Goal: Task Accomplishment & Management: Use online tool/utility

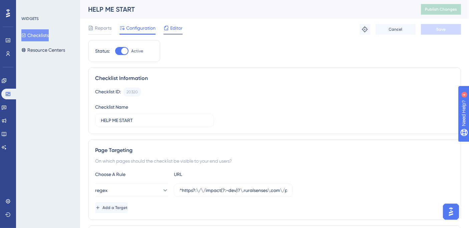
click at [177, 28] on span "Editor" at bounding box center [176, 28] width 12 height 8
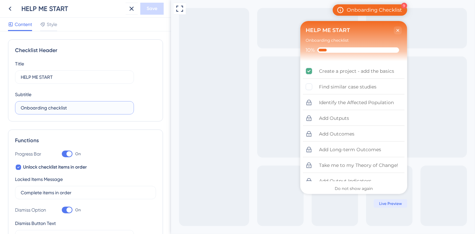
click at [74, 105] on input "Onboarding checklist" at bounding box center [75, 107] width 108 height 7
type input "HELP ME START"
click at [158, 10] on button "Save" at bounding box center [151, 9] width 23 height 12
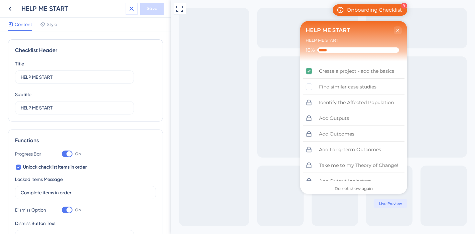
click at [132, 11] on icon at bounding box center [132, 9] width 8 height 8
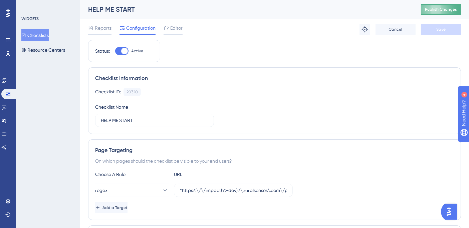
click at [454, 12] on button "Publish Changes" at bounding box center [441, 9] width 40 height 11
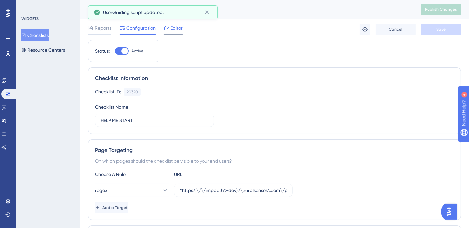
click at [180, 29] on span "Editor" at bounding box center [176, 28] width 12 height 8
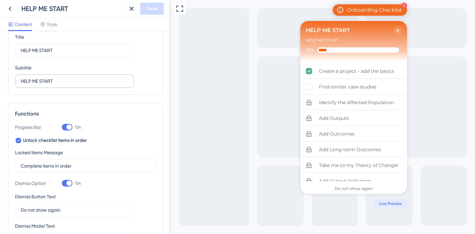
scroll to position [37, 0]
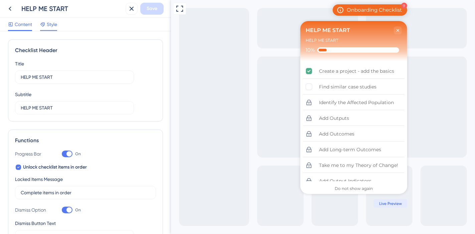
click at [51, 24] on span "Style" at bounding box center [52, 24] width 10 height 8
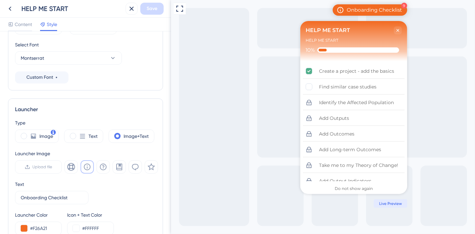
scroll to position [148, 0]
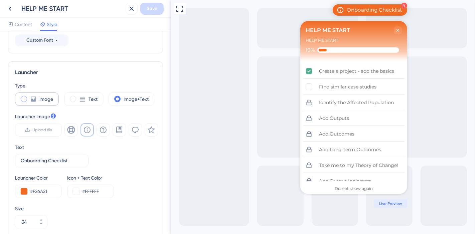
click at [31, 102] on div "Image" at bounding box center [37, 98] width 44 height 13
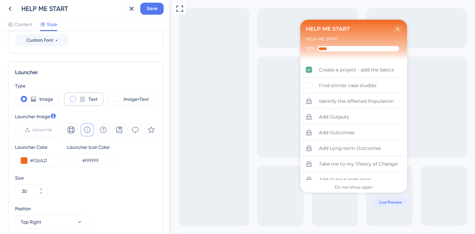
click at [75, 101] on div "Text" at bounding box center [83, 98] width 39 height 13
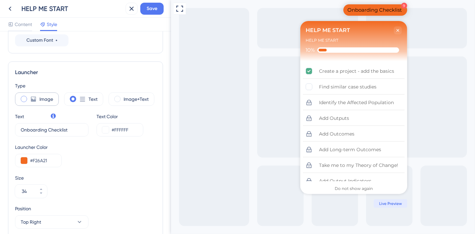
click at [23, 100] on span at bounding box center [24, 99] width 6 height 6
click at [29, 97] on input "radio" at bounding box center [29, 97] width 0 height 0
type input "30"
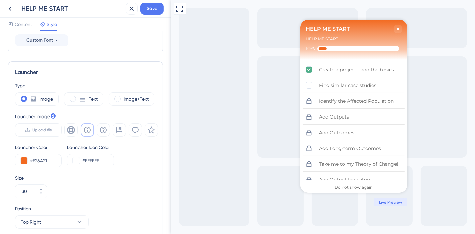
click at [86, 130] on icon at bounding box center [87, 130] width 8 height 8
click at [71, 133] on icon at bounding box center [71, 130] width 8 height 8
click at [152, 8] on span "Save" at bounding box center [152, 9] width 11 height 8
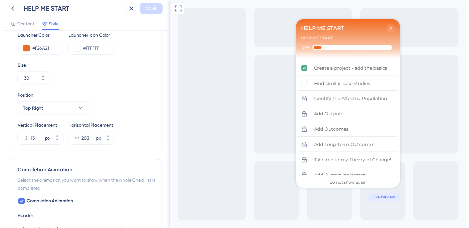
scroll to position [0, 0]
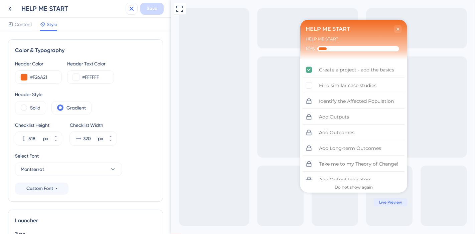
click at [132, 10] on icon at bounding box center [132, 9] width 8 height 8
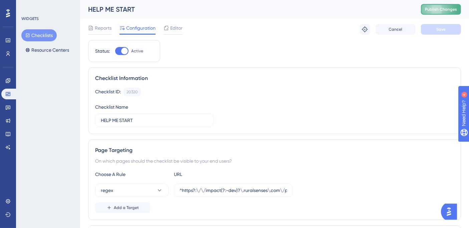
click at [447, 12] on button "Publish Changes" at bounding box center [441, 9] width 40 height 11
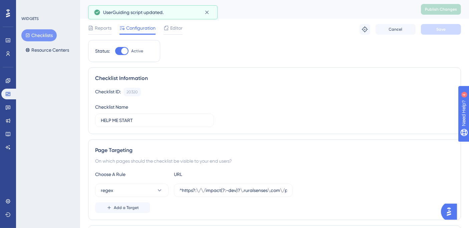
click at [48, 37] on button "Checklists" at bounding box center [38, 35] width 35 height 12
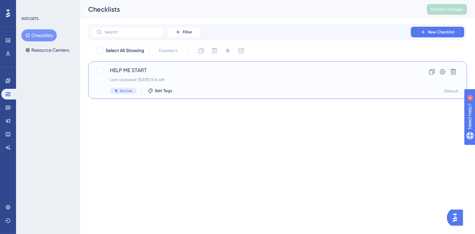
click at [136, 69] on span "HELP ME START" at bounding box center [251, 70] width 282 height 8
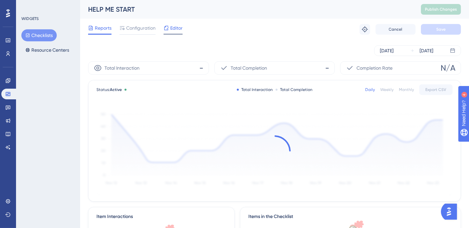
click at [174, 30] on span "Editor" at bounding box center [176, 28] width 12 height 8
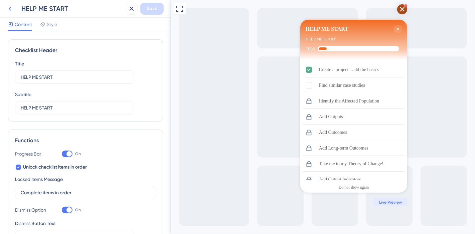
click at [10, 9] on icon at bounding box center [10, 9] width 3 height 4
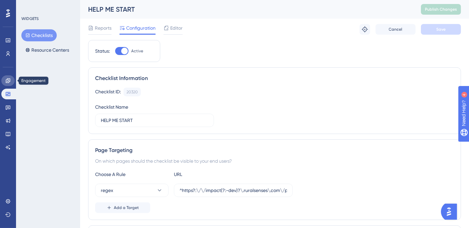
click at [7, 80] on icon at bounding box center [8, 80] width 4 height 4
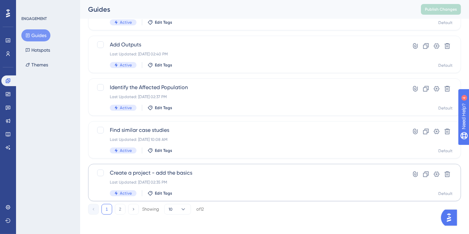
scroll to position [284, 0]
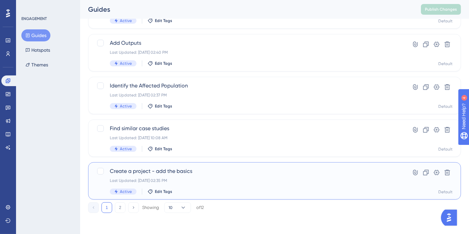
click at [166, 170] on span "Create a project - add the basics" at bounding box center [248, 171] width 276 height 8
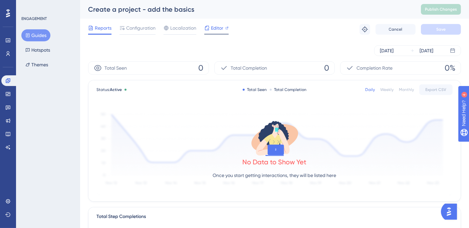
click at [214, 32] on div "Editor" at bounding box center [216, 29] width 24 height 11
click at [147, 26] on span "Configuration" at bounding box center [140, 28] width 29 height 8
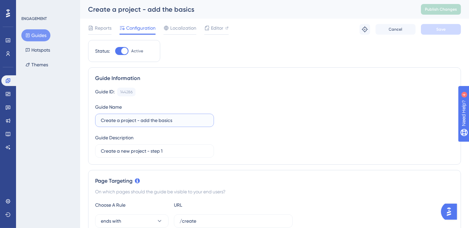
click at [116, 119] on input "Create a project - add the basics" at bounding box center [155, 120] width 108 height 7
click at [120, 119] on input "Create a project - add the basics" at bounding box center [155, 120] width 108 height 7
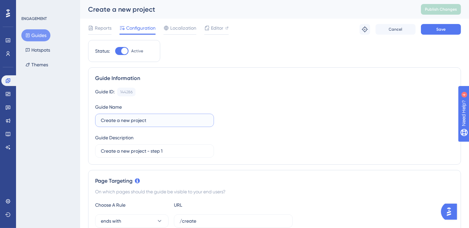
type input "Create a new project"
click at [179, 28] on span "Localization" at bounding box center [183, 28] width 26 height 8
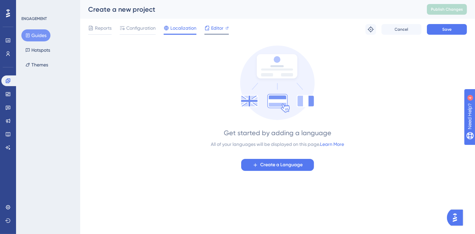
click at [211, 27] on span "Editor" at bounding box center [217, 28] width 12 height 8
click at [139, 32] on span "Configuration" at bounding box center [140, 28] width 29 height 8
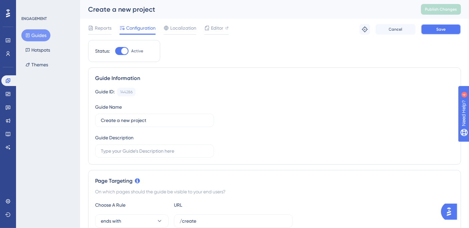
click at [440, 28] on span "Save" at bounding box center [440, 29] width 9 height 5
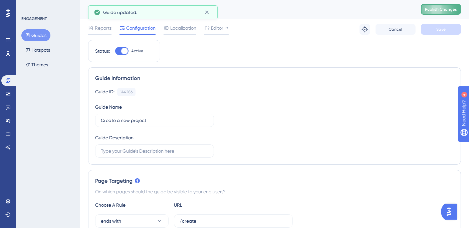
click at [452, 8] on span "Publish Changes" at bounding box center [441, 9] width 32 height 5
click at [9, 91] on icon at bounding box center [7, 93] width 5 height 5
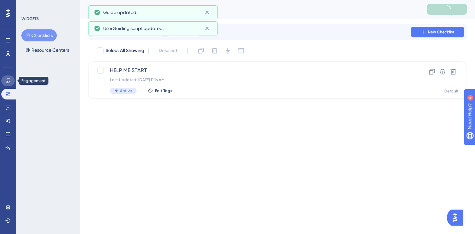
click at [9, 76] on link at bounding box center [7, 80] width 13 height 11
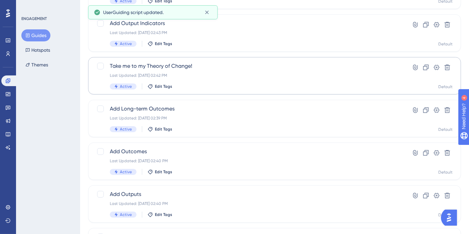
scroll to position [284, 0]
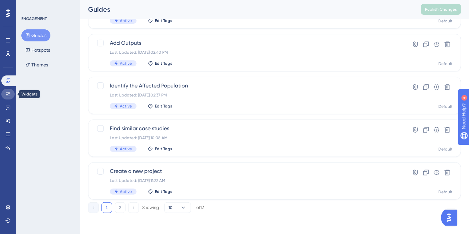
click at [7, 93] on icon at bounding box center [7, 93] width 5 height 5
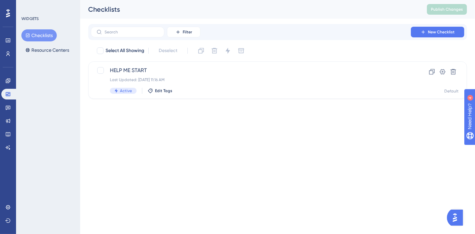
click at [11, 74] on div "Engagement Widgets Feedback Product Updates Knowledge Base AI Assistant" at bounding box center [7, 106] width 13 height 94
click at [4, 81] on link at bounding box center [7, 80] width 13 height 11
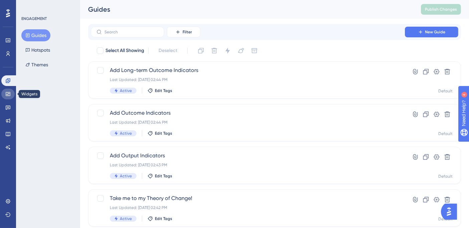
click at [9, 98] on link at bounding box center [7, 94] width 13 height 11
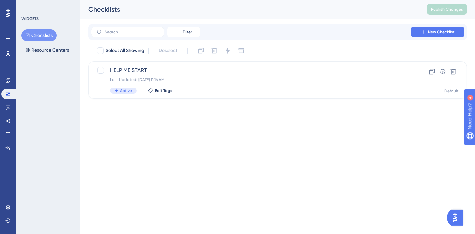
click at [47, 33] on button "Checklists" at bounding box center [38, 35] width 35 height 12
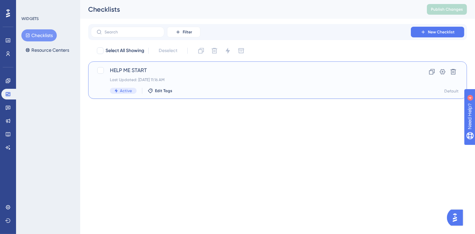
click at [128, 74] on span "HELP ME START" at bounding box center [251, 70] width 282 height 8
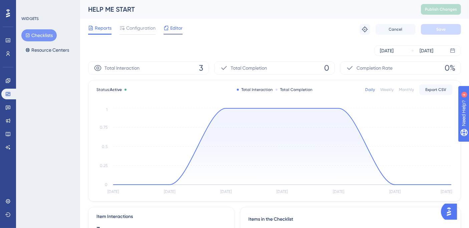
click at [173, 30] on span "Editor" at bounding box center [176, 28] width 12 height 8
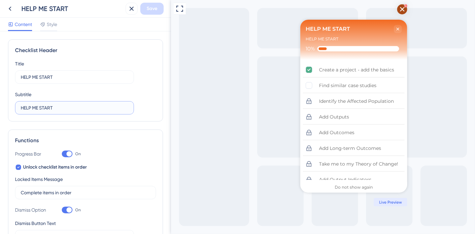
click at [66, 107] on input "HELP ME START" at bounding box center [75, 107] width 108 height 7
type input "Onboarding Checklist"
click at [150, 5] on span "Save" at bounding box center [152, 9] width 11 height 8
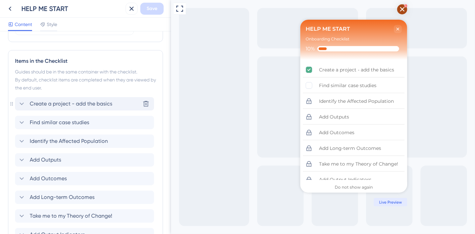
click at [50, 102] on span "Create a project - add the basics" at bounding box center [71, 104] width 82 height 8
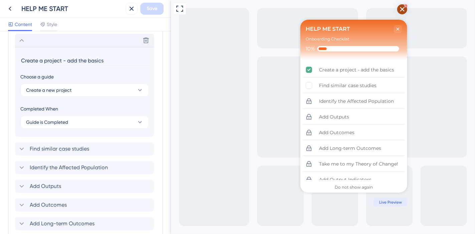
scroll to position [362, 0]
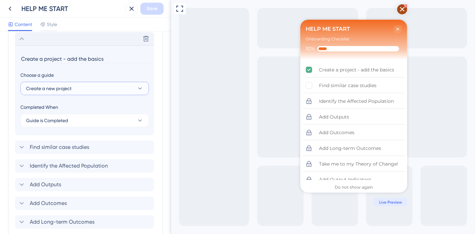
click at [73, 88] on button "Create a new project" at bounding box center [84, 88] width 129 height 13
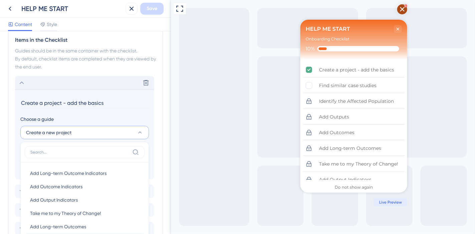
scroll to position [355, 0]
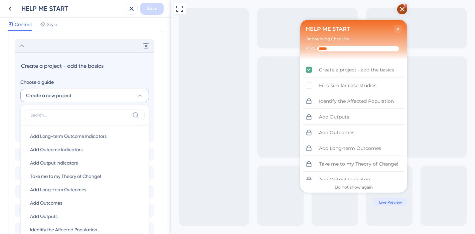
click at [123, 82] on div "Choose a guide" at bounding box center [84, 82] width 128 height 8
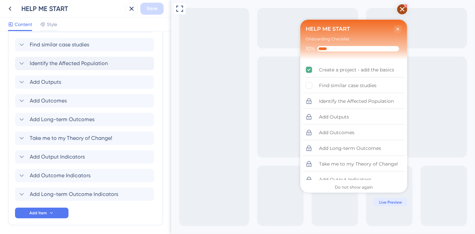
scroll to position [489, 0]
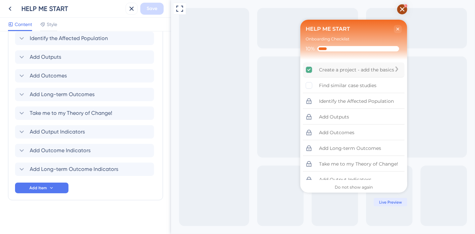
click at [376, 65] on div "Create a project - add the basics" at bounding box center [354, 69] width 102 height 15
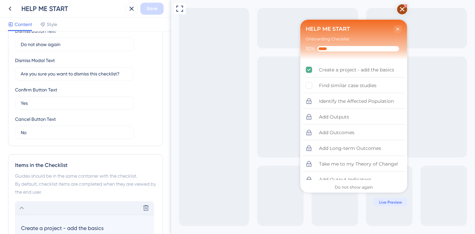
scroll to position [266, 0]
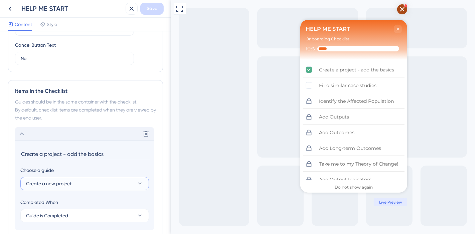
click at [71, 182] on button "Create a new project" at bounding box center [84, 183] width 129 height 13
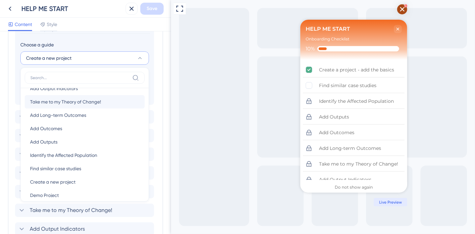
scroll to position [58, 0]
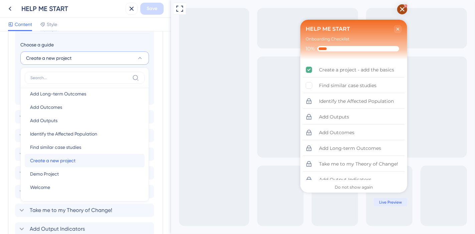
click at [70, 159] on span "Create a new project" at bounding box center [52, 161] width 45 height 8
type input "Create a new project"
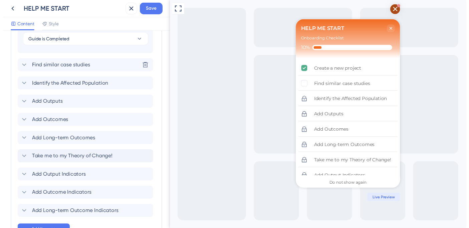
scroll to position [489, 0]
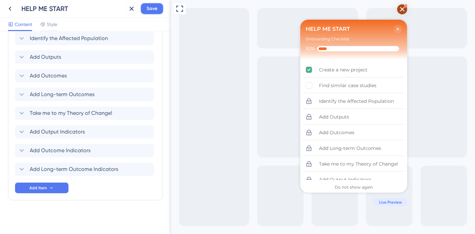
click at [150, 6] on span "Save" at bounding box center [152, 9] width 11 height 8
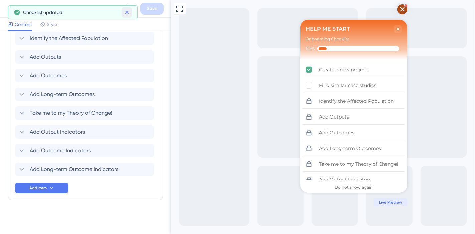
click at [128, 14] on icon at bounding box center [127, 12] width 7 height 7
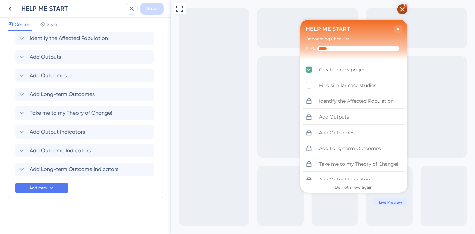
click at [130, 5] on icon at bounding box center [132, 9] width 8 height 8
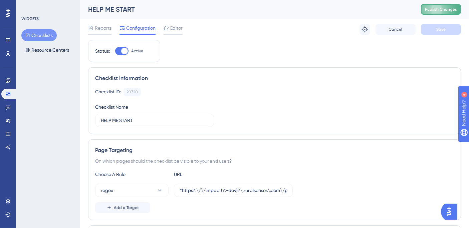
click at [453, 13] on button "Publish Changes" at bounding box center [441, 9] width 40 height 11
